Goal: Task Accomplishment & Management: Complete application form

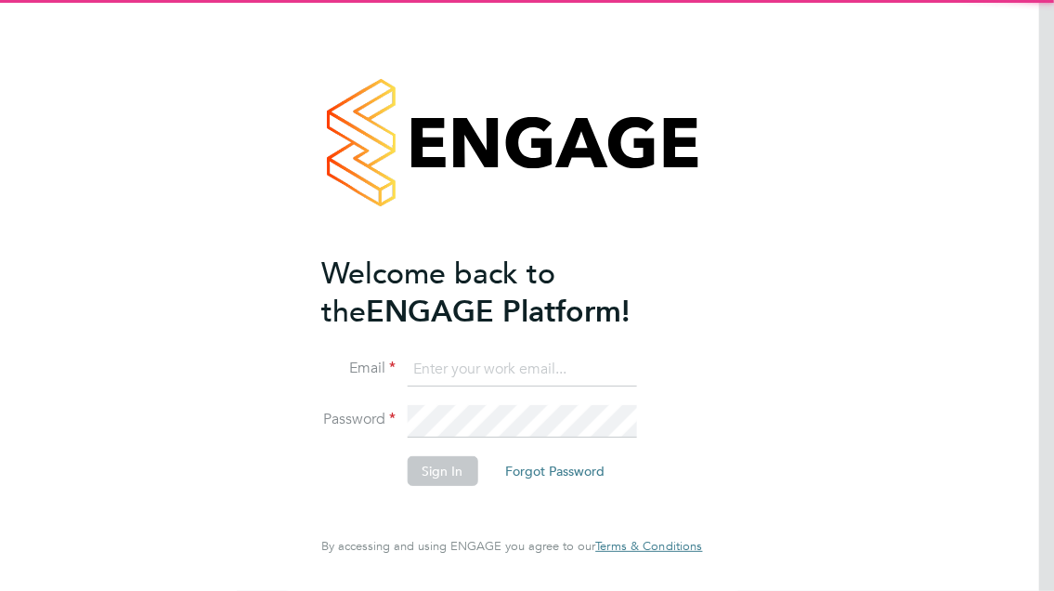
click at [494, 350] on ng-template "Welcome back to the ENGAGE Platform! Email Password Sign In Forgot Password" at bounding box center [502, 379] width 362 height 250
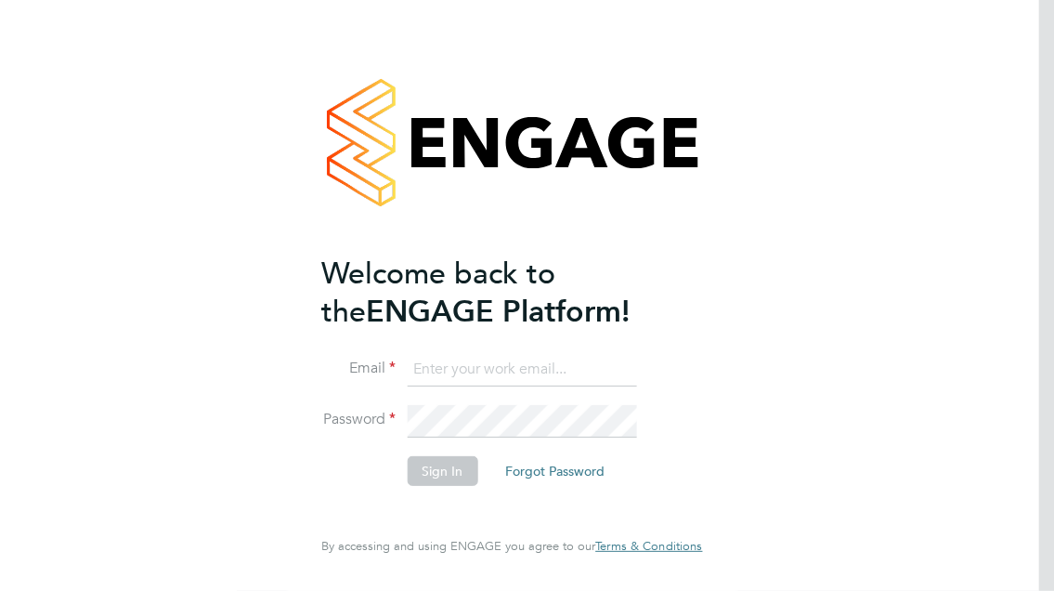
click at [494, 375] on input at bounding box center [521, 369] width 229 height 33
type input "[EMAIL_ADDRESS][DOMAIN_NAME]"
click at [527, 398] on li "Email [EMAIL_ADDRESS][DOMAIN_NAME]" at bounding box center [502, 379] width 362 height 52
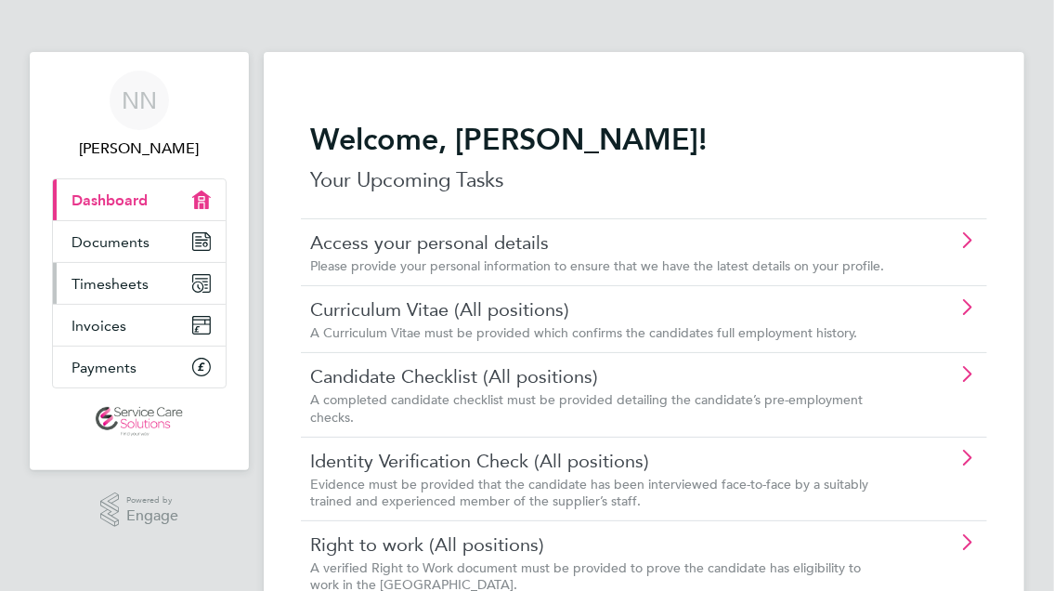
click at [100, 281] on span "Timesheets" at bounding box center [109, 284] width 77 height 18
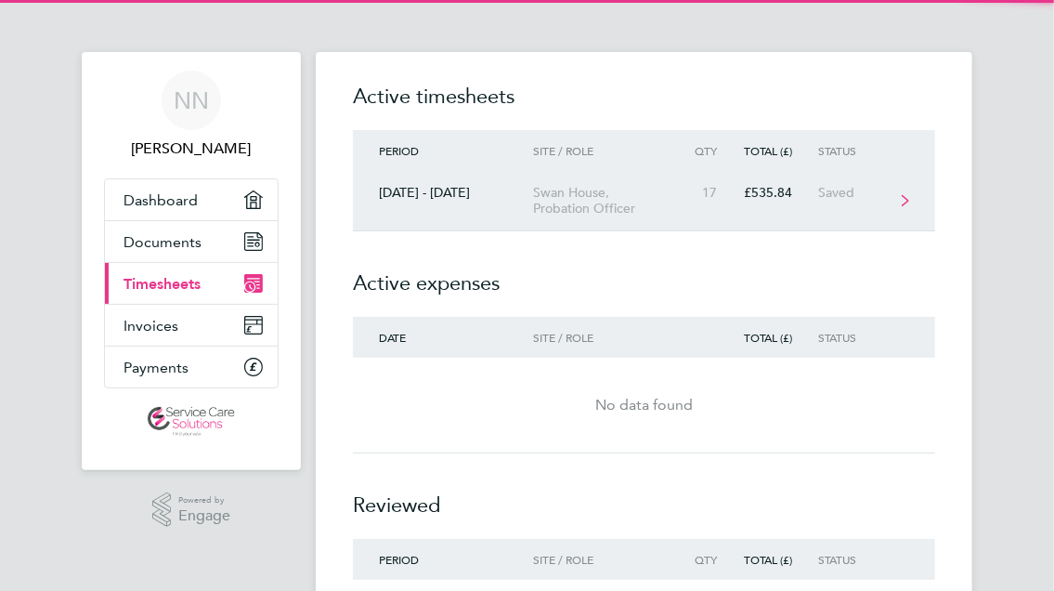
click at [743, 196] on div "17" at bounding box center [713, 193] width 58 height 16
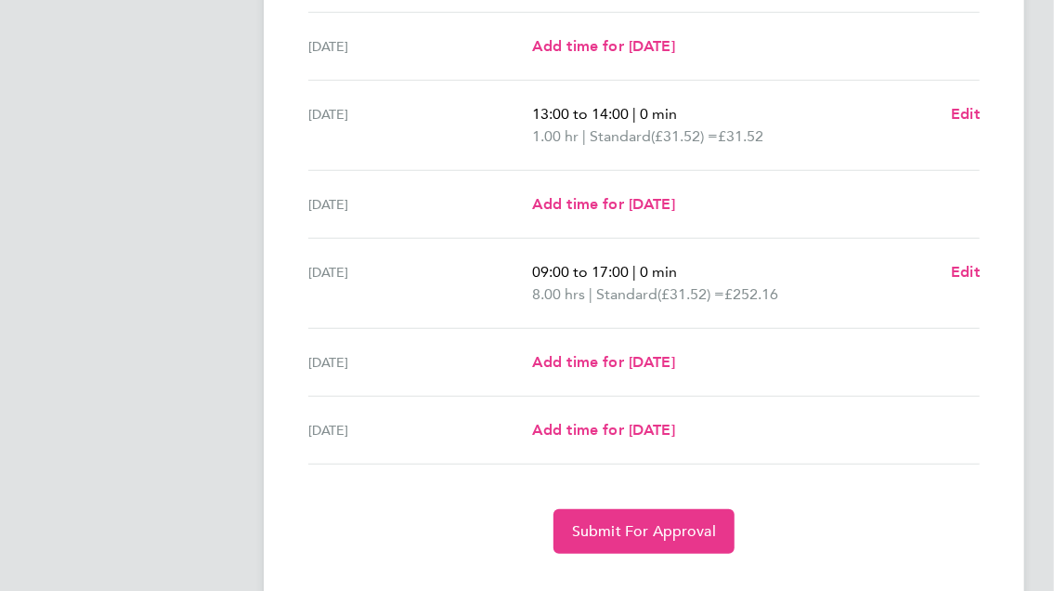
scroll to position [643, 0]
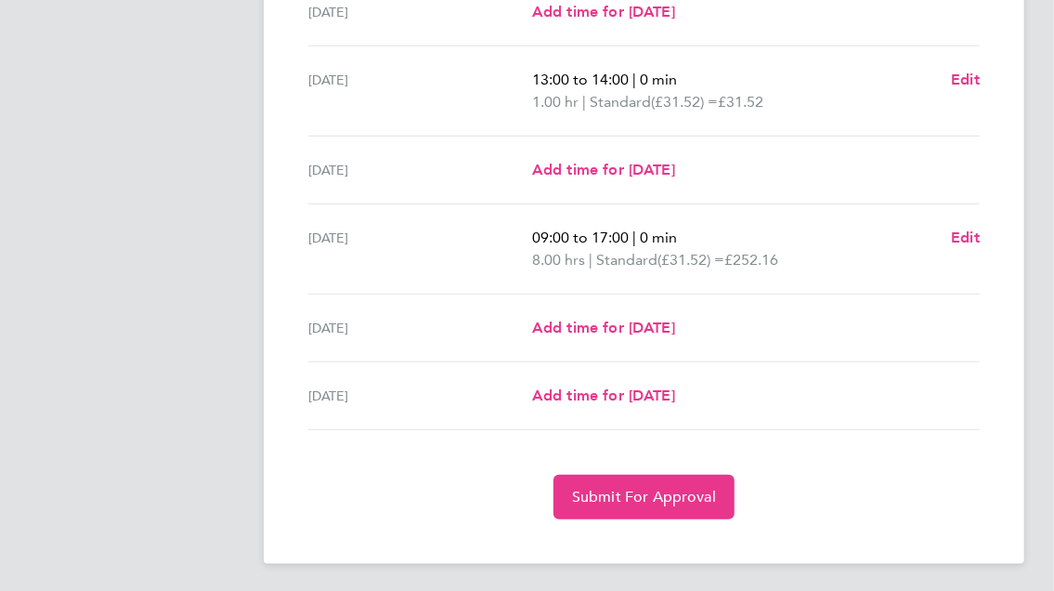
click at [670, 337] on div "[DATE] Add time for [DATE] Add time for [DATE]" at bounding box center [643, 328] width 671 height 68
click at [670, 326] on span "Add time for [DATE]" at bounding box center [603, 327] width 143 height 18
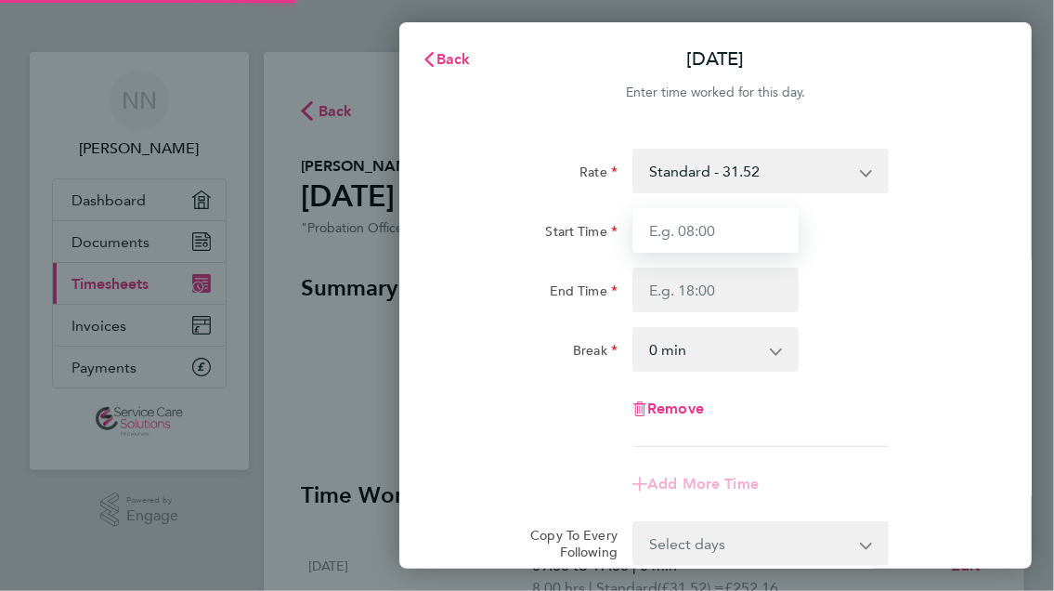
click at [721, 237] on input "Start Time" at bounding box center [715, 230] width 166 height 45
type input "09:00"
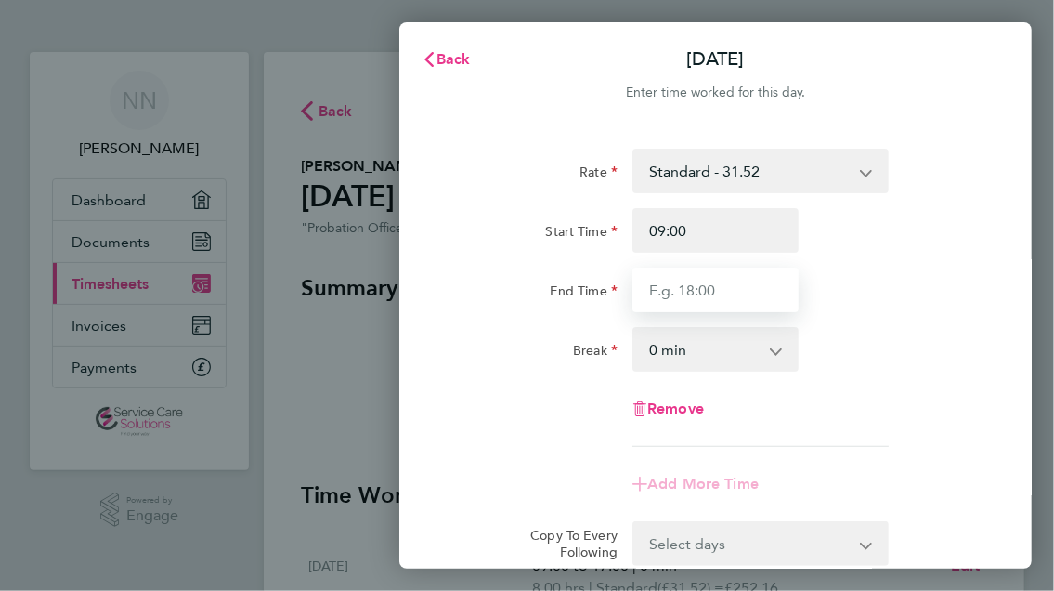
click at [724, 291] on input "End Time" at bounding box center [715, 289] width 166 height 45
click at [909, 311] on div "End Time 14:00" at bounding box center [715, 289] width 543 height 45
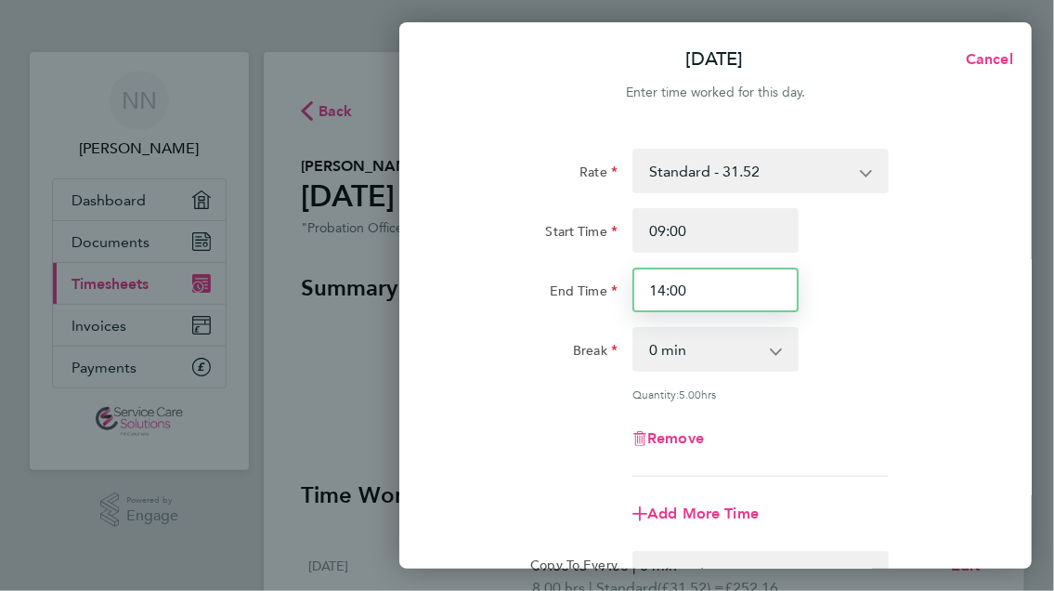
click at [732, 294] on input "14:00" at bounding box center [715, 289] width 166 height 45
type input "15:00"
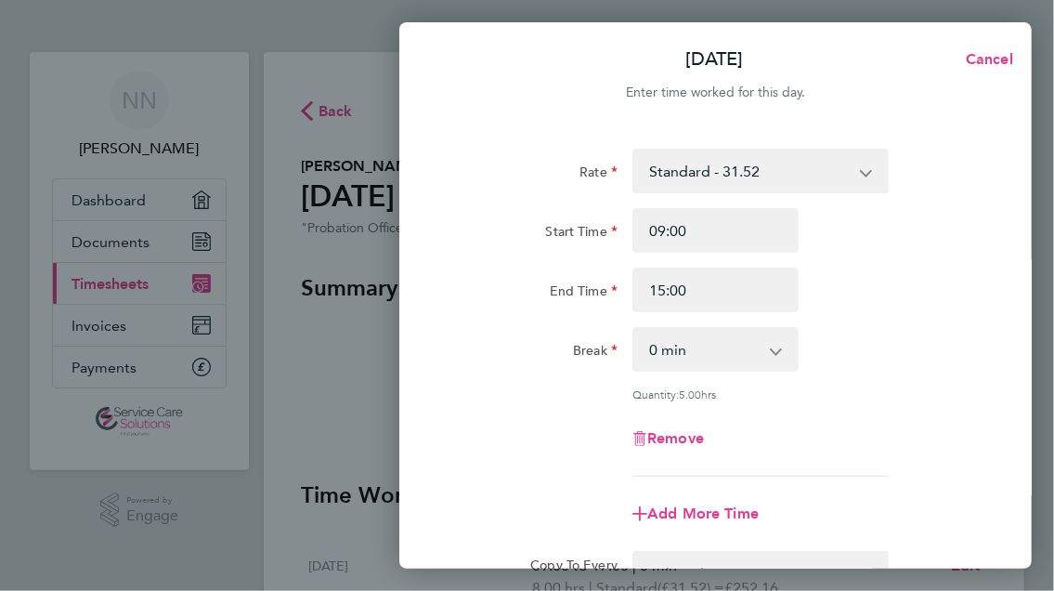
click at [855, 317] on div "Rate Standard - 31.52 Start Time 09:00 End Time 15:00 Break 0 min 15 min 30 min…" at bounding box center [715, 313] width 528 height 328
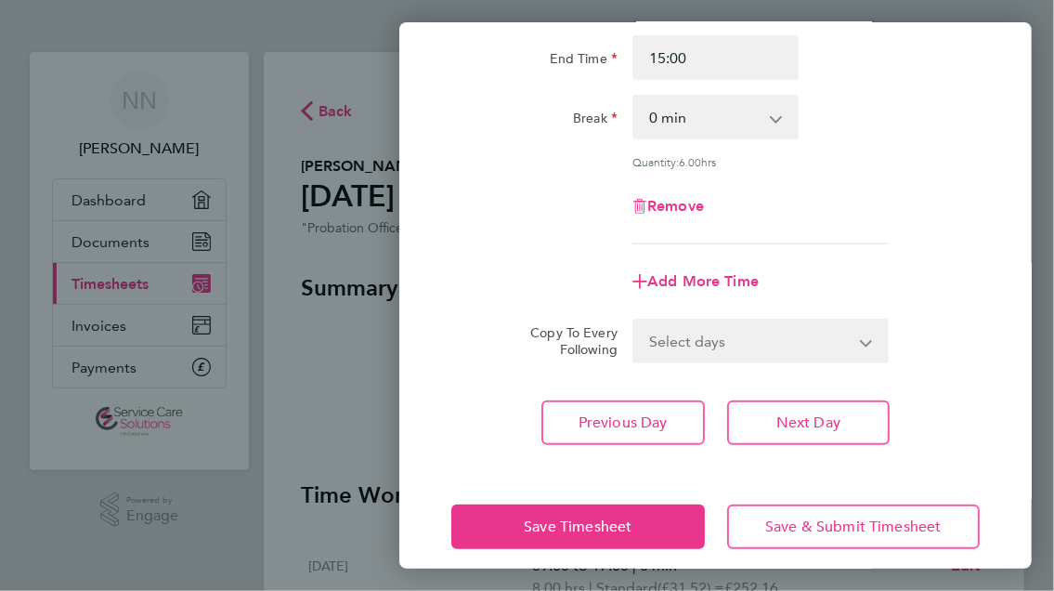
scroll to position [248, 0]
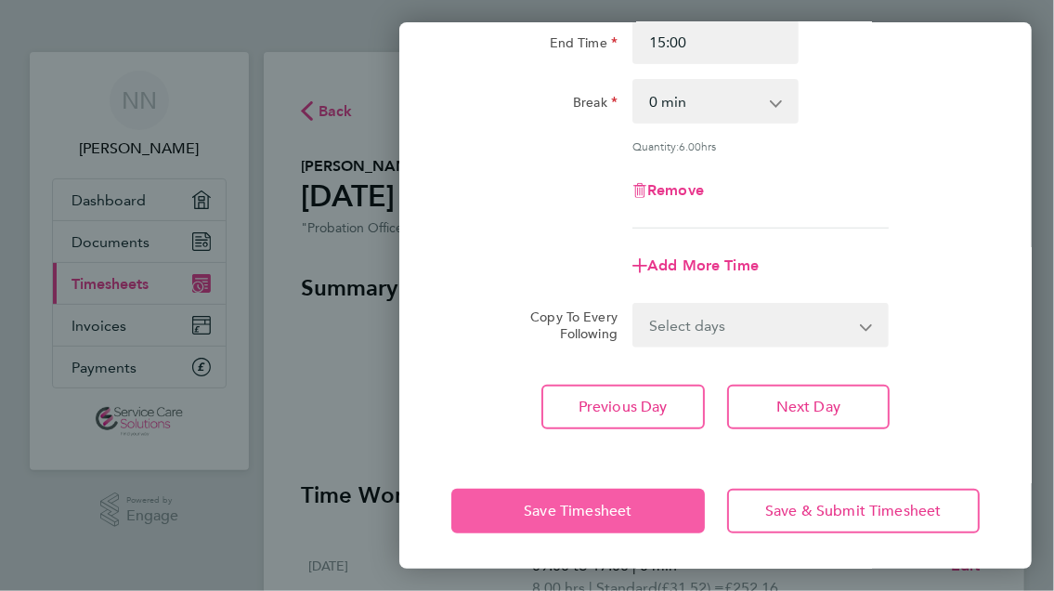
click at [527, 492] on button "Save Timesheet" at bounding box center [577, 510] width 253 height 45
